Goal: Navigation & Orientation: Find specific page/section

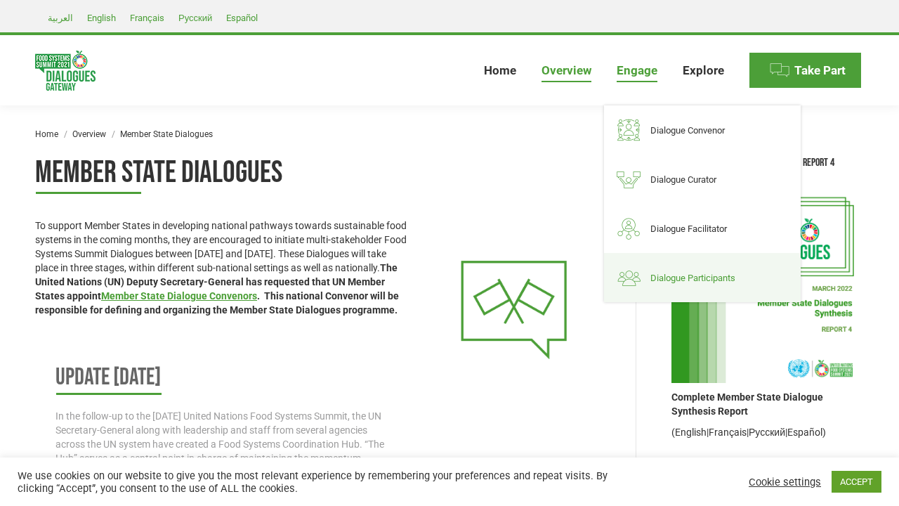
click at [654, 275] on span "Dialogue Participants" at bounding box center [692, 278] width 85 height 12
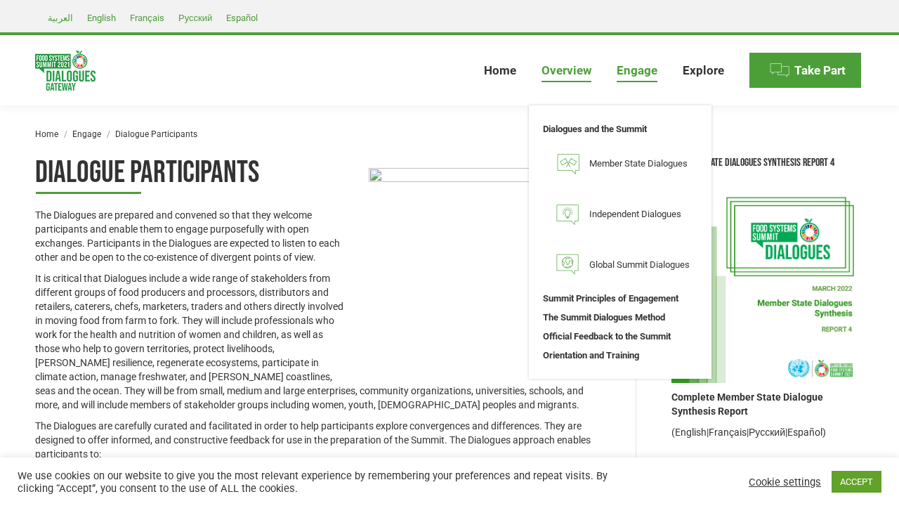
click at [570, 70] on span "Overview" at bounding box center [566, 70] width 50 height 15
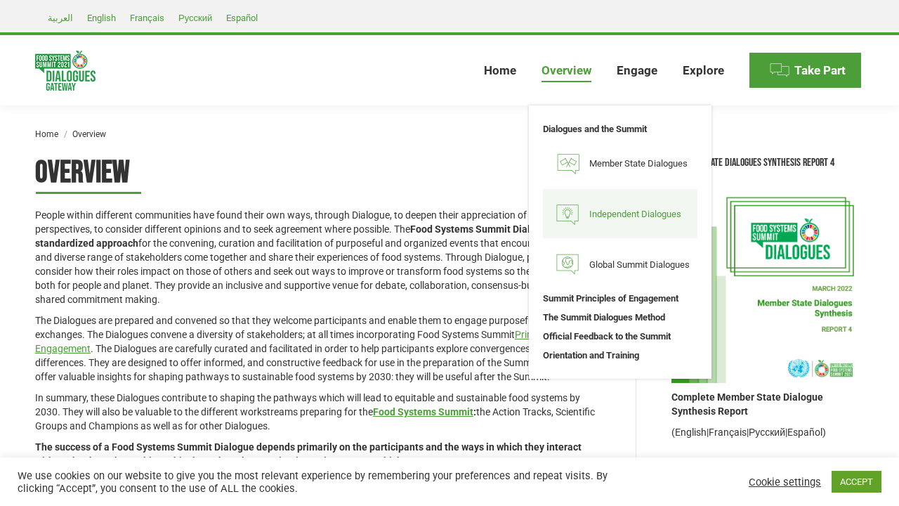
click at [577, 204] on img at bounding box center [567, 213] width 35 height 35
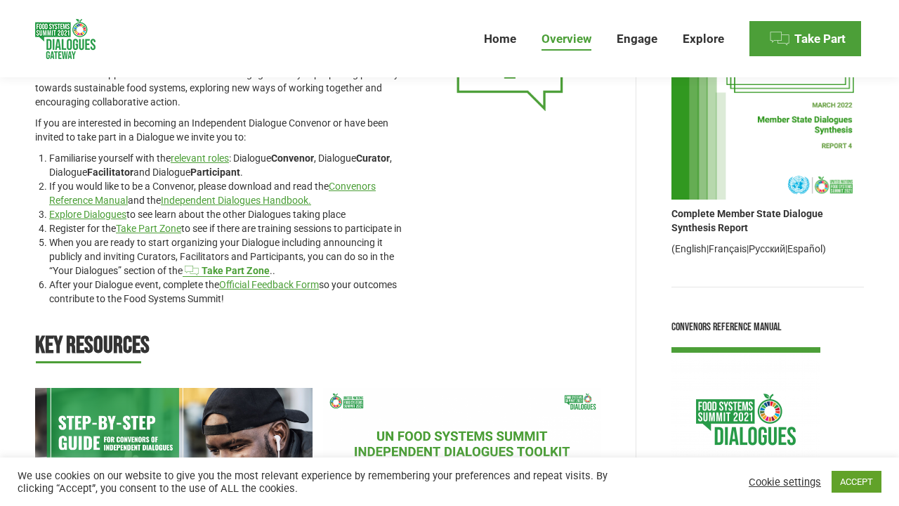
scroll to position [205, 0]
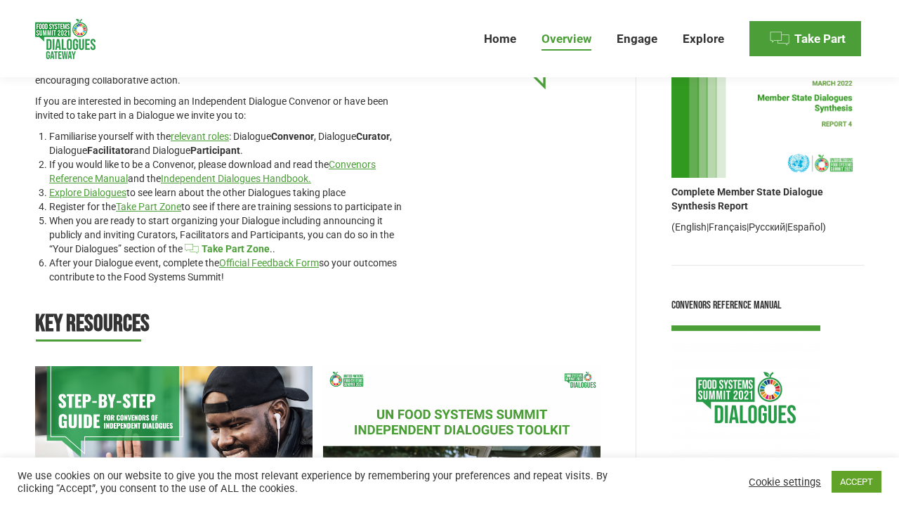
click at [237, 254] on link "c Take Part Zone" at bounding box center [226, 248] width 87 height 11
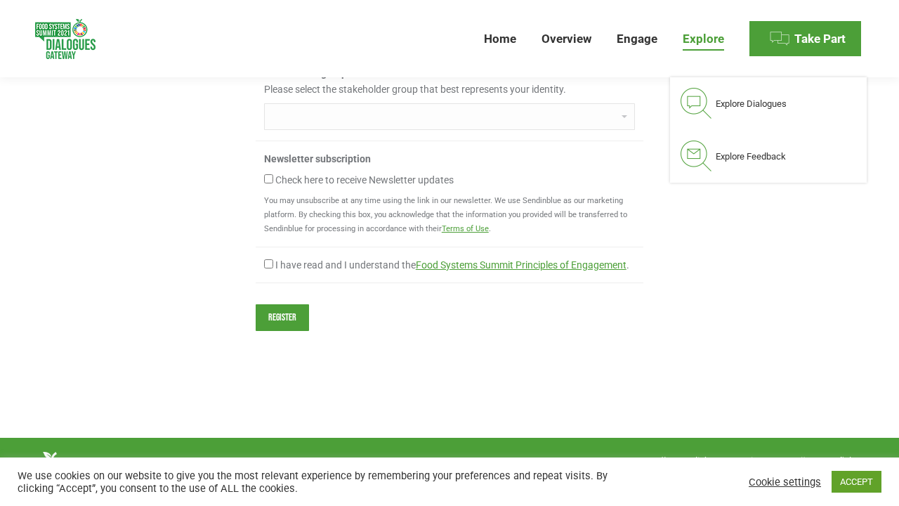
scroll to position [1152, 0]
